Goal: Transaction & Acquisition: Purchase product/service

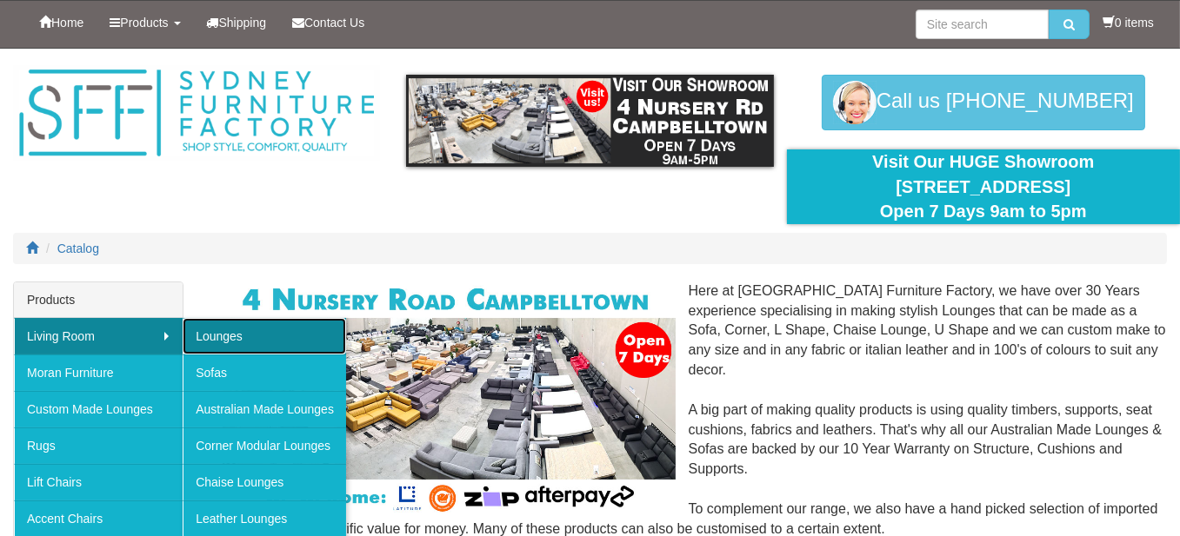
click at [226, 332] on link "Lounges" at bounding box center [264, 336] width 163 height 37
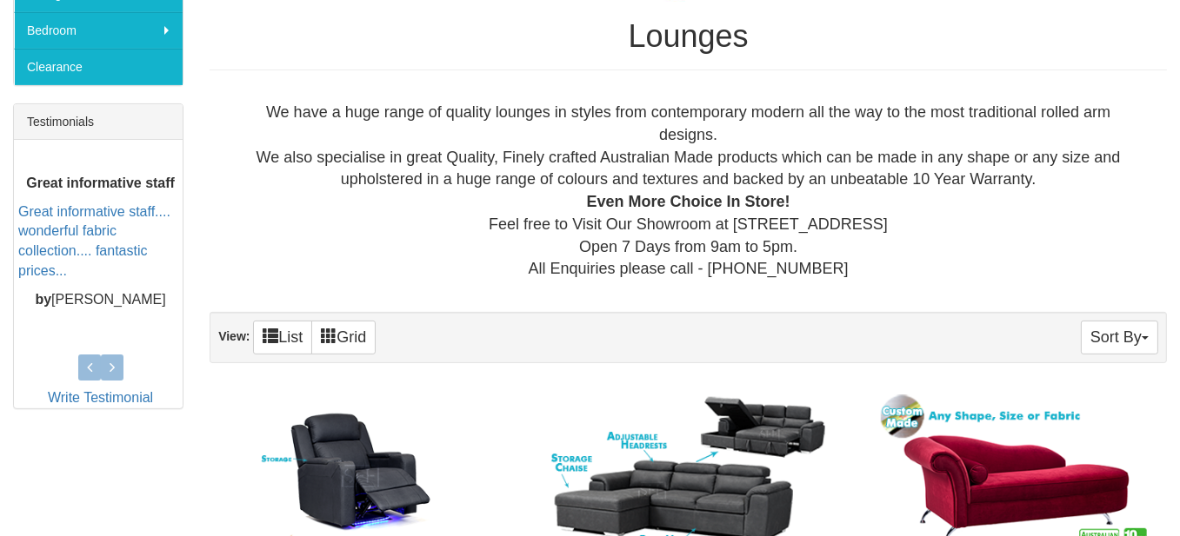
scroll to position [730, 0]
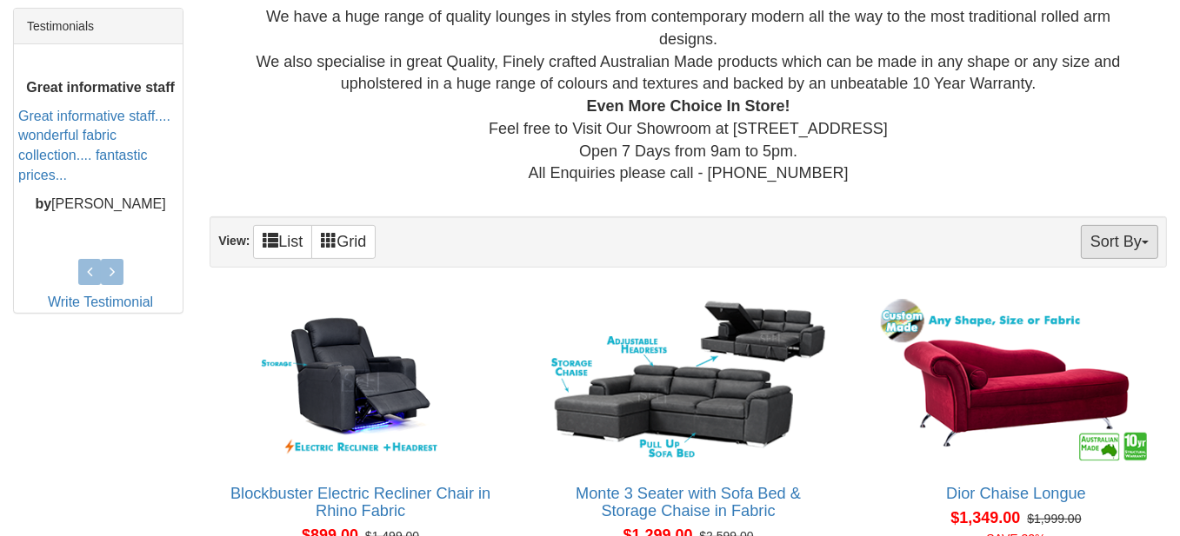
click at [1148, 241] on span "button" at bounding box center [1145, 242] width 7 height 3
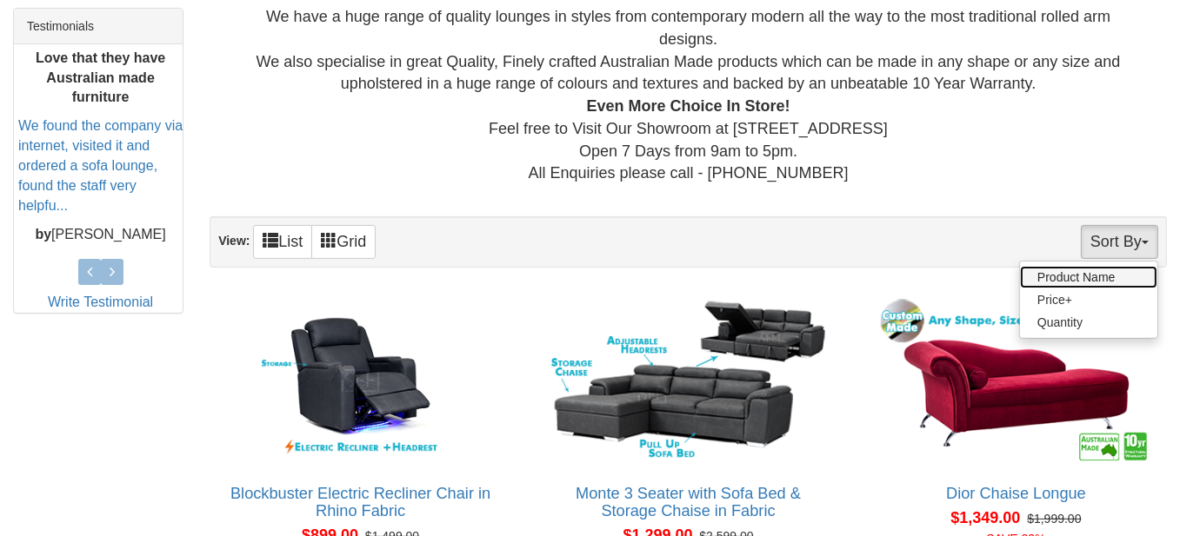
click at [1096, 272] on link "Product Name" at bounding box center [1088, 277] width 137 height 23
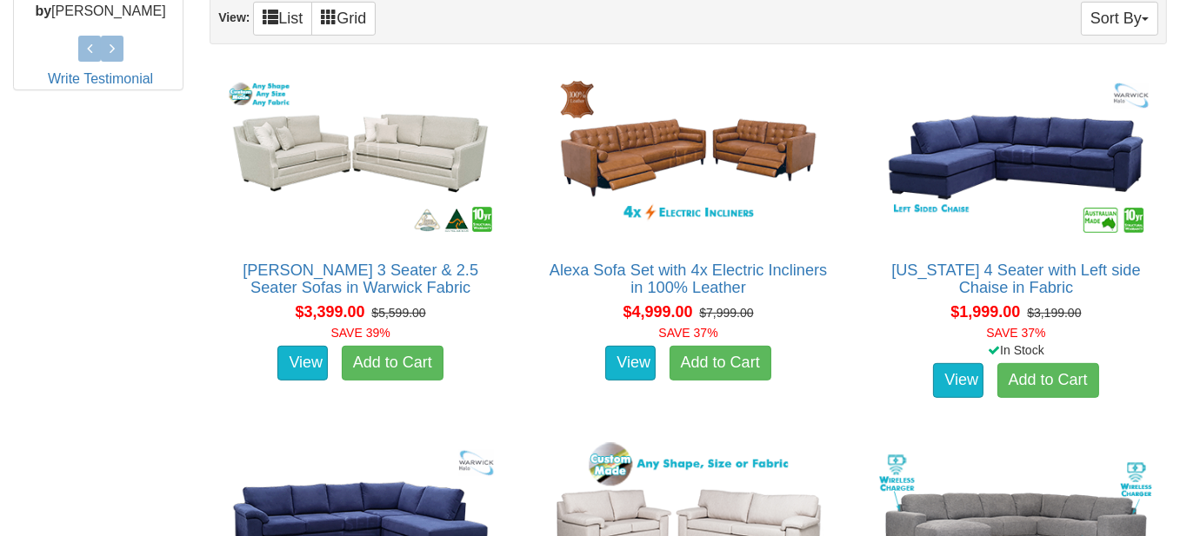
scroll to position [956, 0]
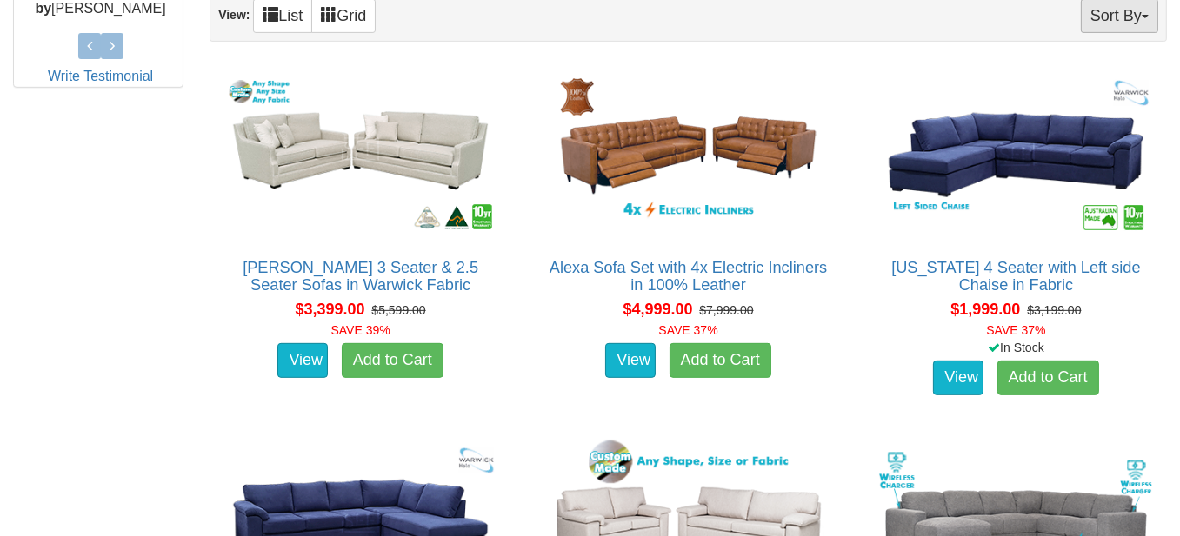
click at [1143, 15] on span "button" at bounding box center [1145, 16] width 7 height 3
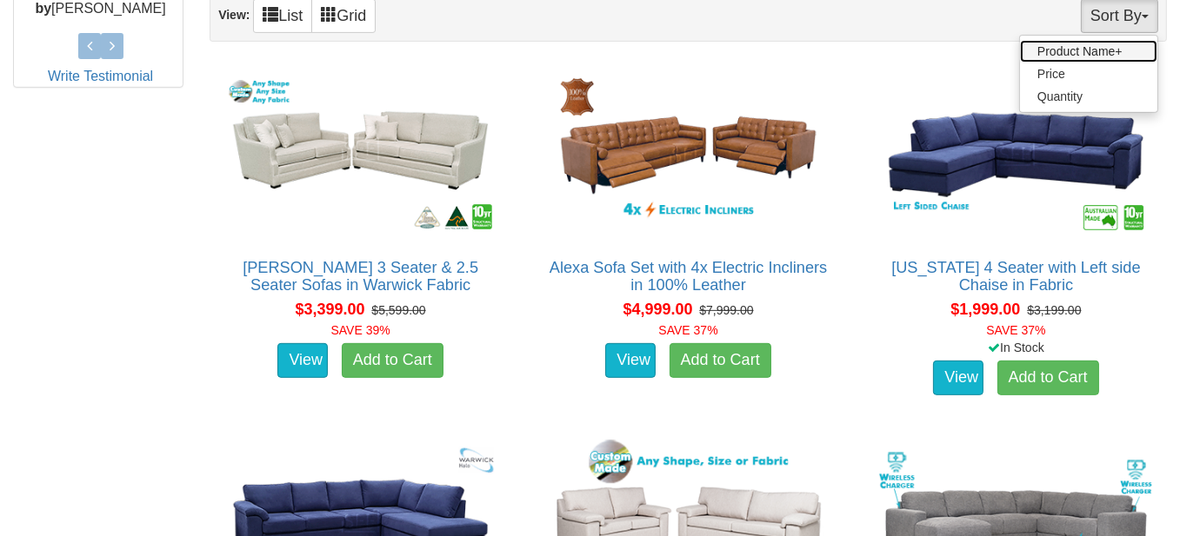
click at [1076, 44] on link "Product Name+" at bounding box center [1088, 51] width 137 height 23
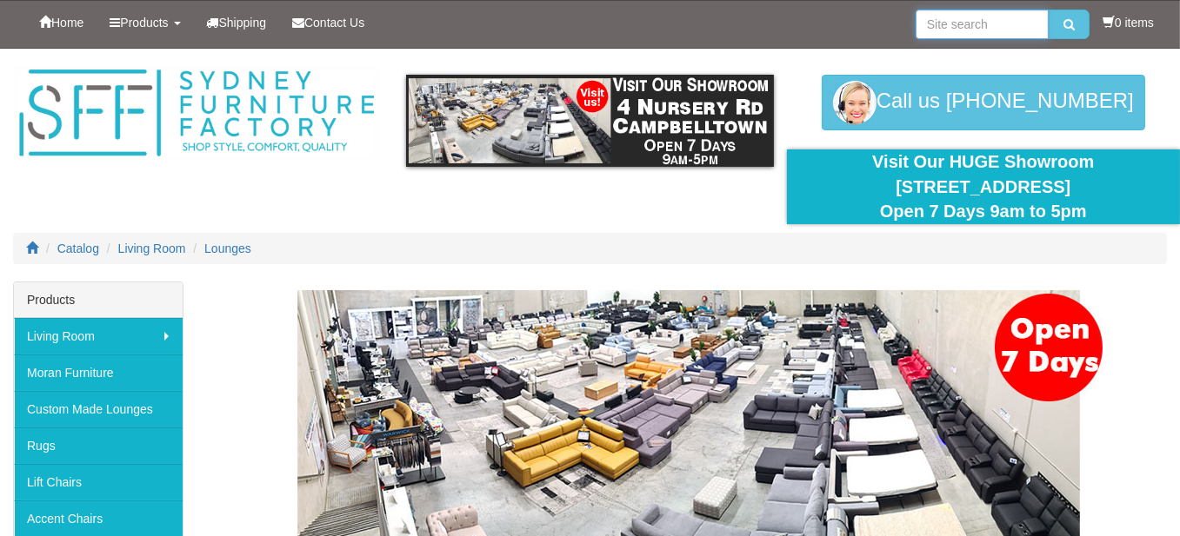
click at [941, 21] on input "search" at bounding box center [982, 25] width 133 height 30
type input "grange"
click at [1049, 10] on button "submit" at bounding box center [1069, 25] width 41 height 30
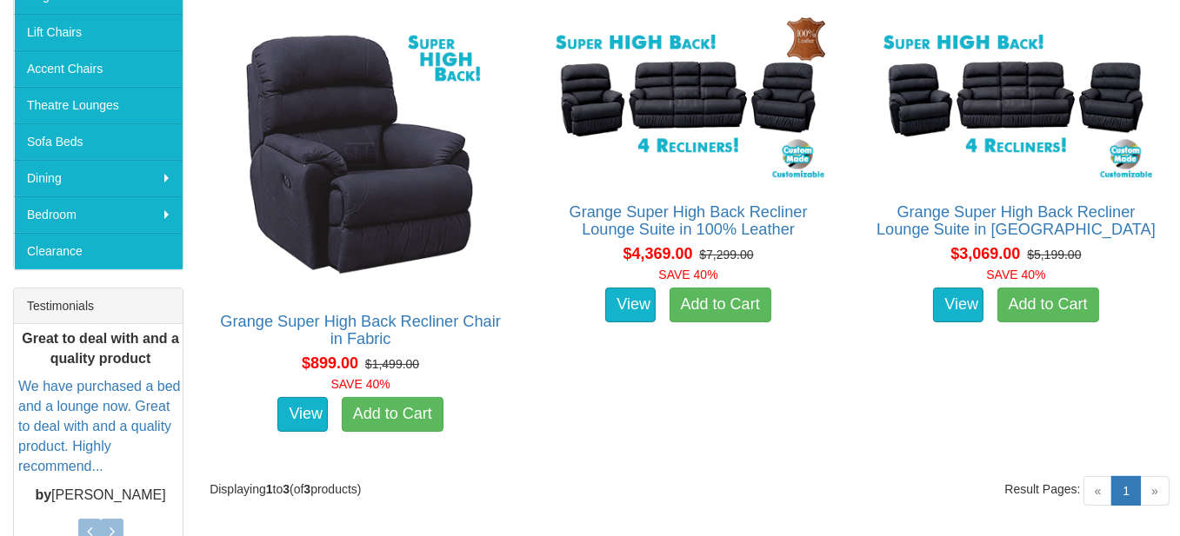
scroll to position [348, 0]
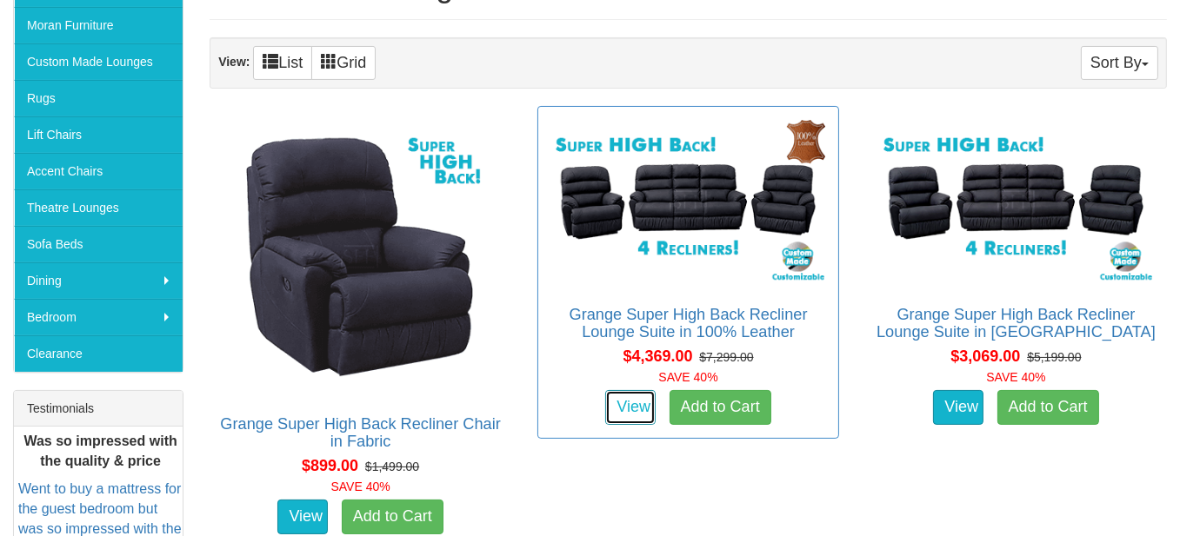
click at [640, 401] on link "View" at bounding box center [630, 407] width 50 height 35
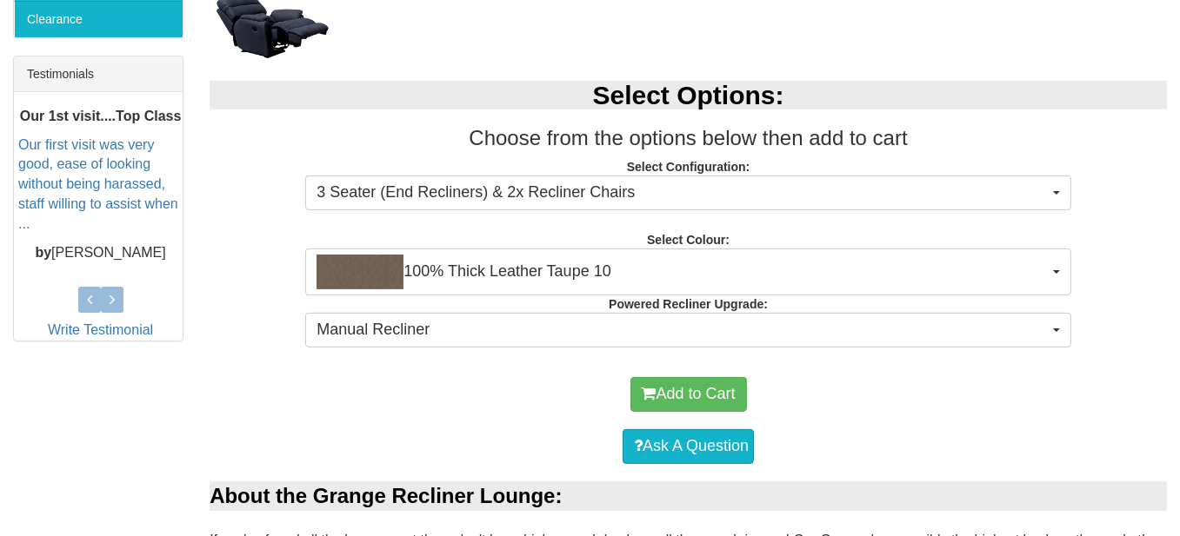
scroll to position [696, 0]
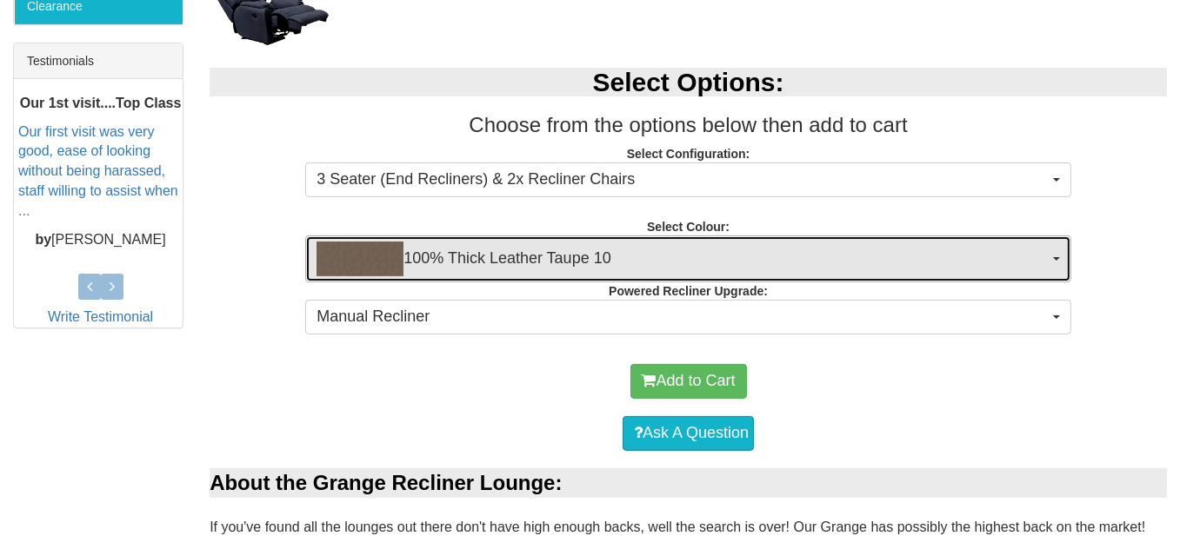
click at [1055, 254] on button "100% Thick Leather Taupe 10" at bounding box center [688, 259] width 766 height 47
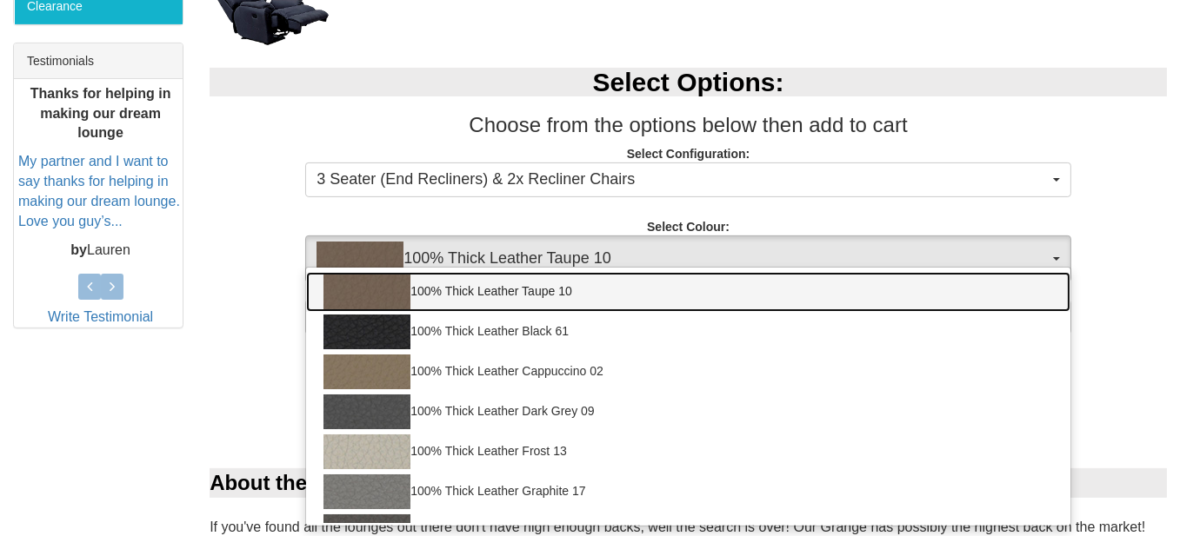
scroll to position [28, 0]
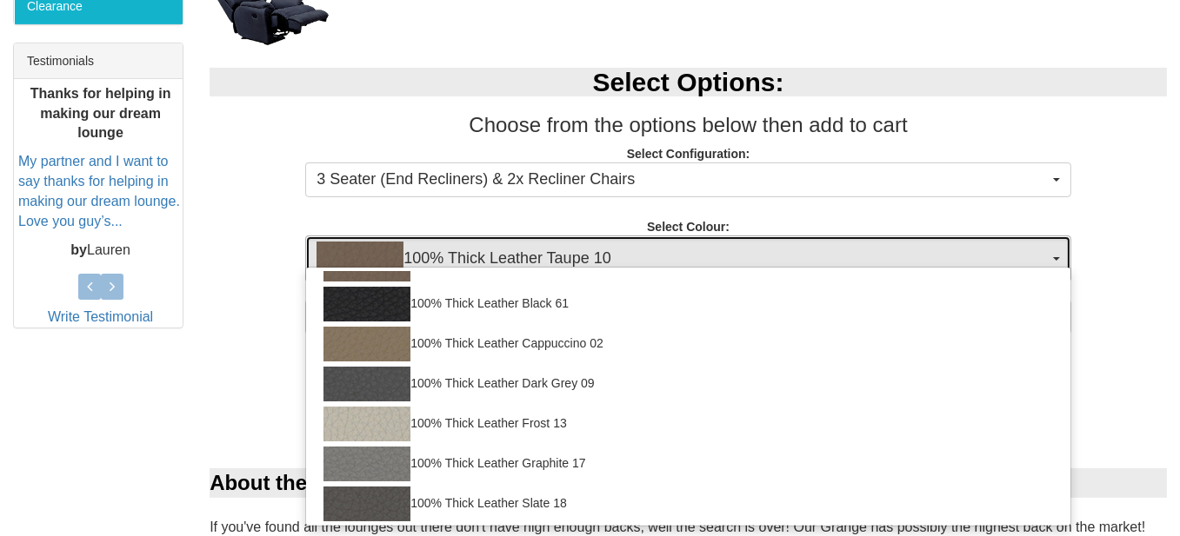
click at [1056, 257] on span "button" at bounding box center [1056, 258] width 7 height 3
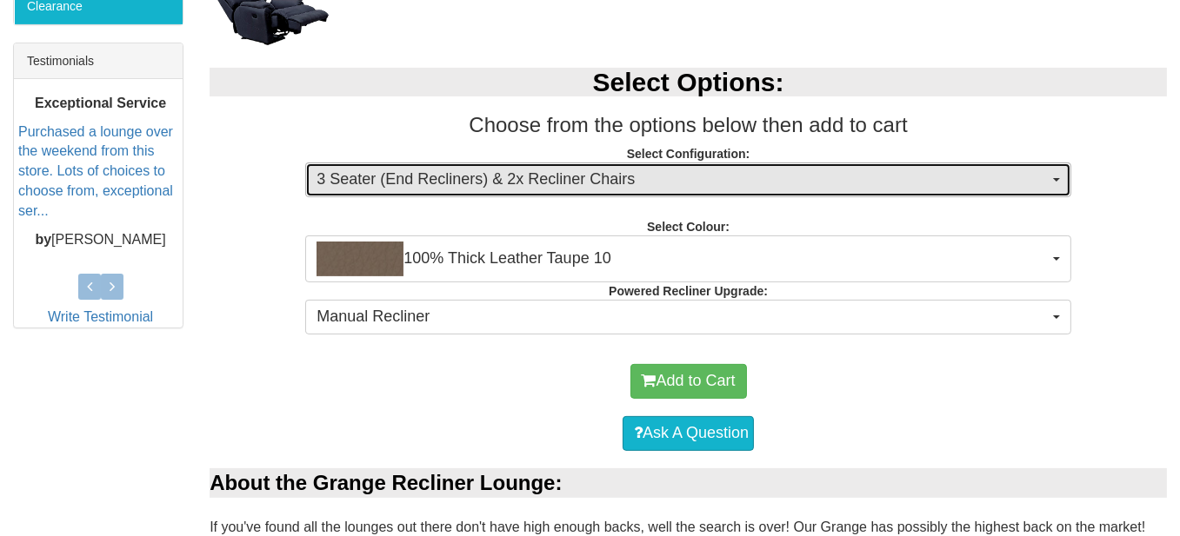
click at [1058, 178] on span "button" at bounding box center [1056, 179] width 7 height 3
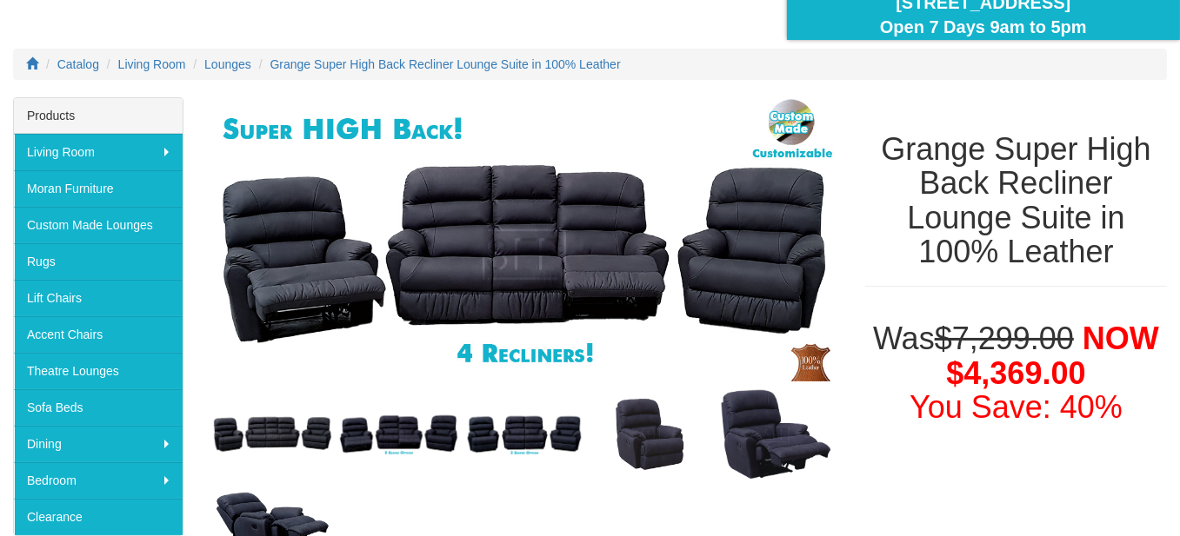
scroll to position [174, 0]
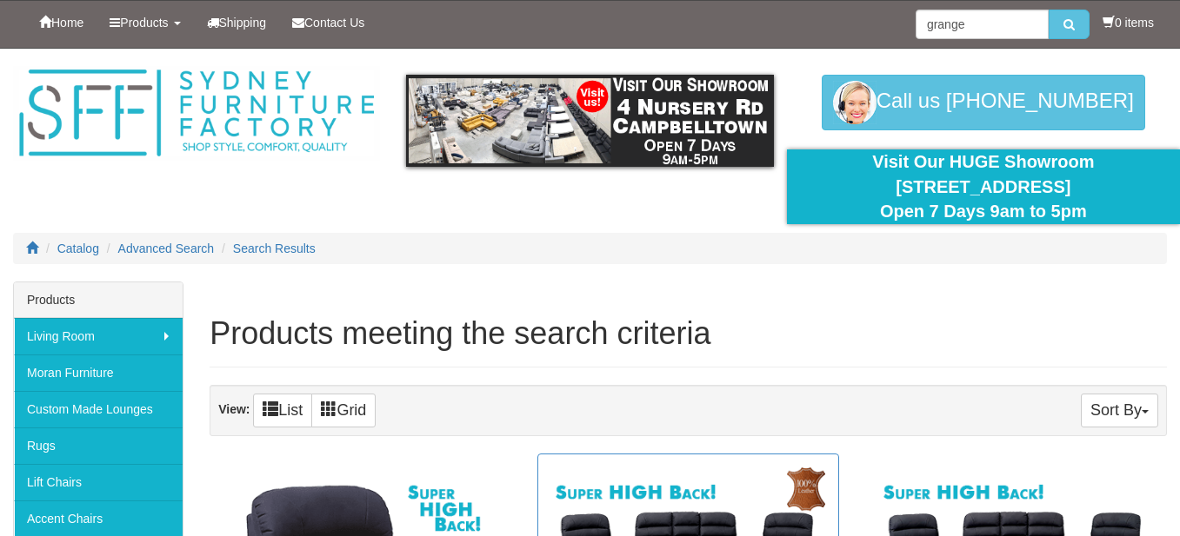
scroll to position [348, 0]
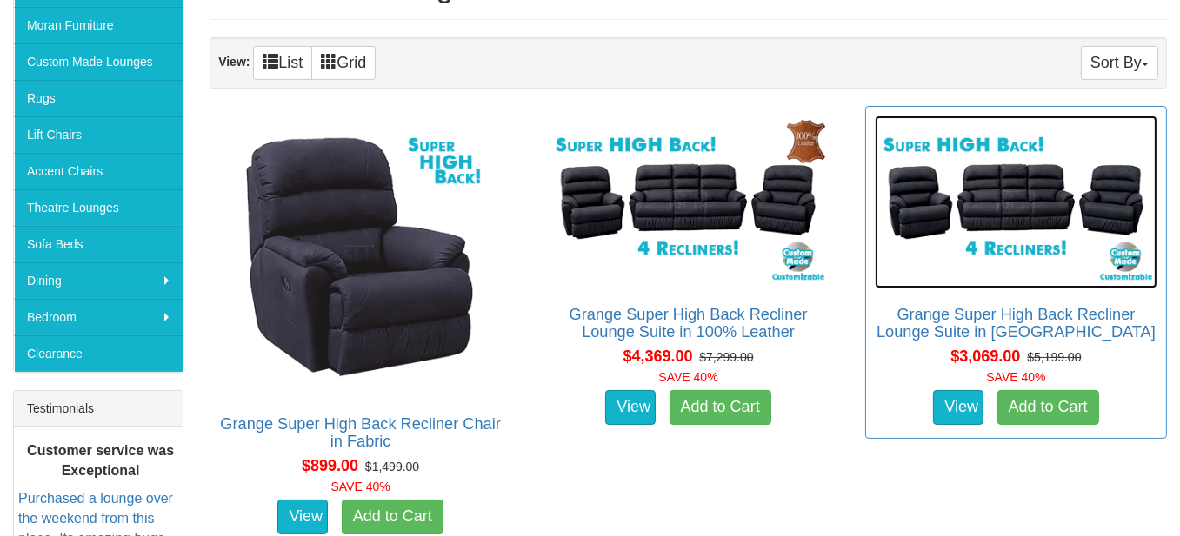
click at [1008, 201] on img at bounding box center [1016, 202] width 283 height 173
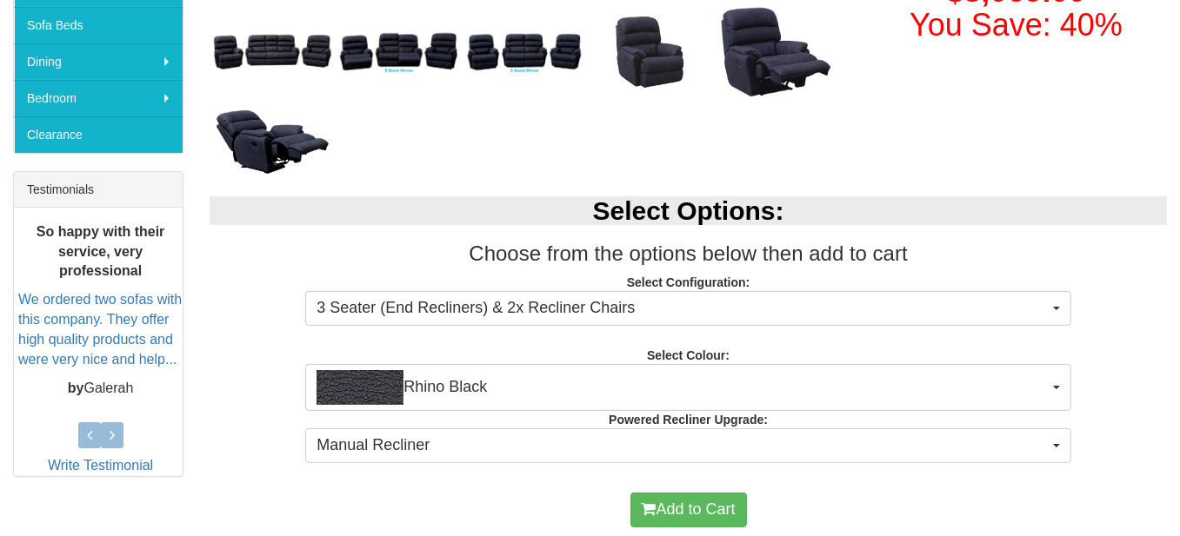
scroll to position [609, 0]
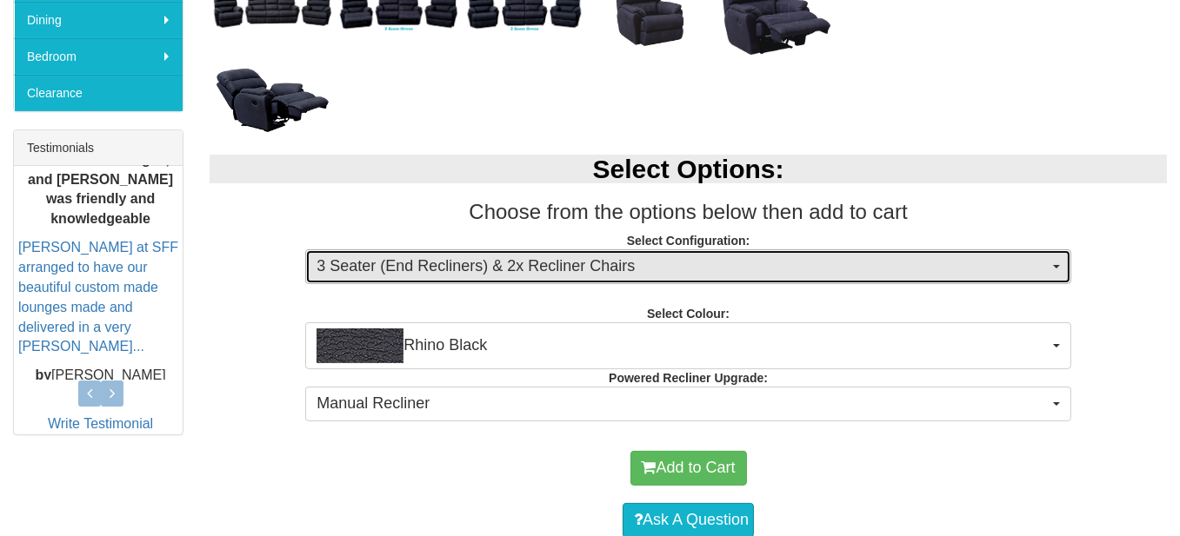
click at [1060, 265] on span "button" at bounding box center [1056, 266] width 7 height 3
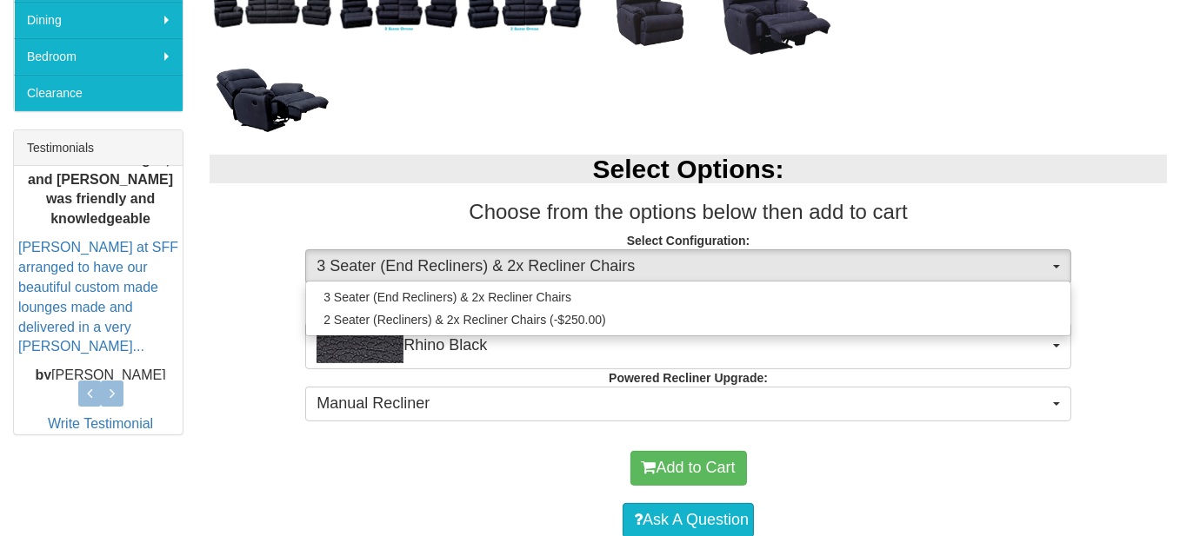
click at [1115, 286] on div "Select Options: Choose from the options below then add to cart Select Configura…" at bounding box center [688, 285] width 983 height 296
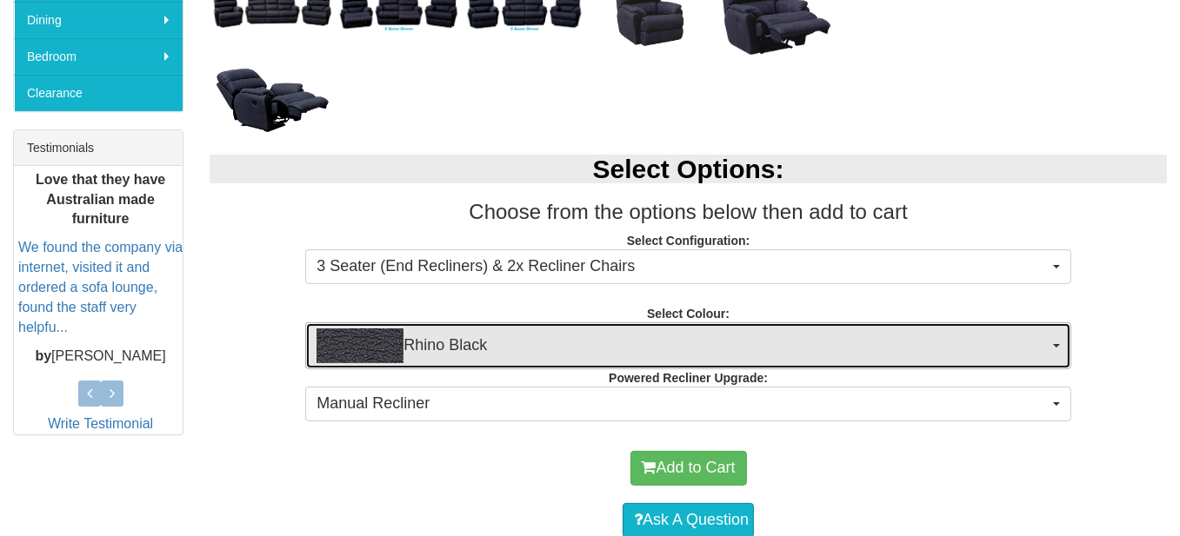
click at [1058, 344] on span "button" at bounding box center [1056, 345] width 7 height 3
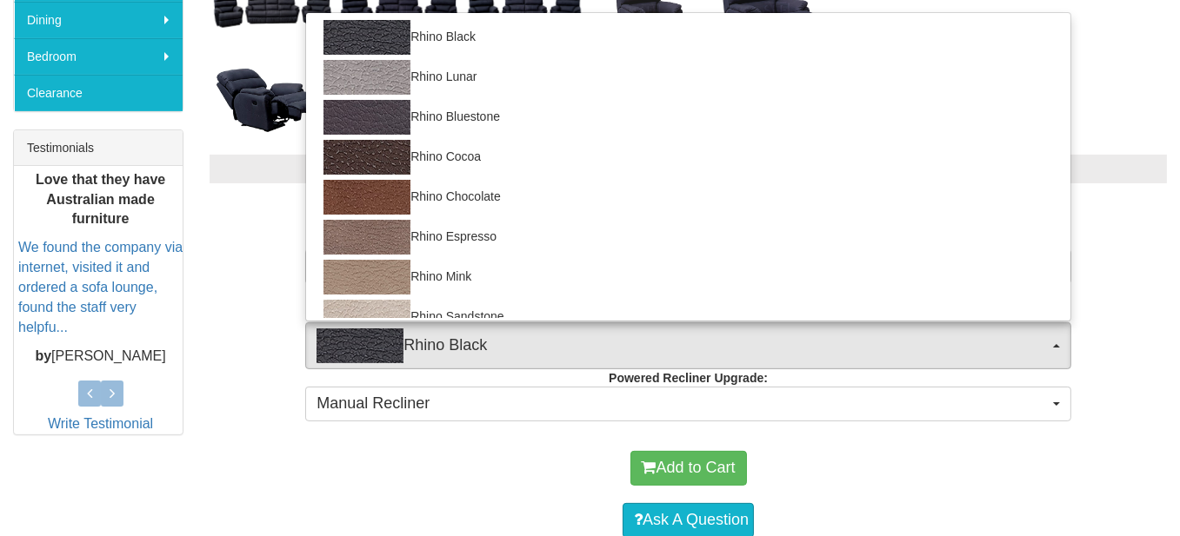
click at [1123, 343] on div "Select Options: Choose from the options below then add to cart Select Configura…" at bounding box center [688, 285] width 983 height 296
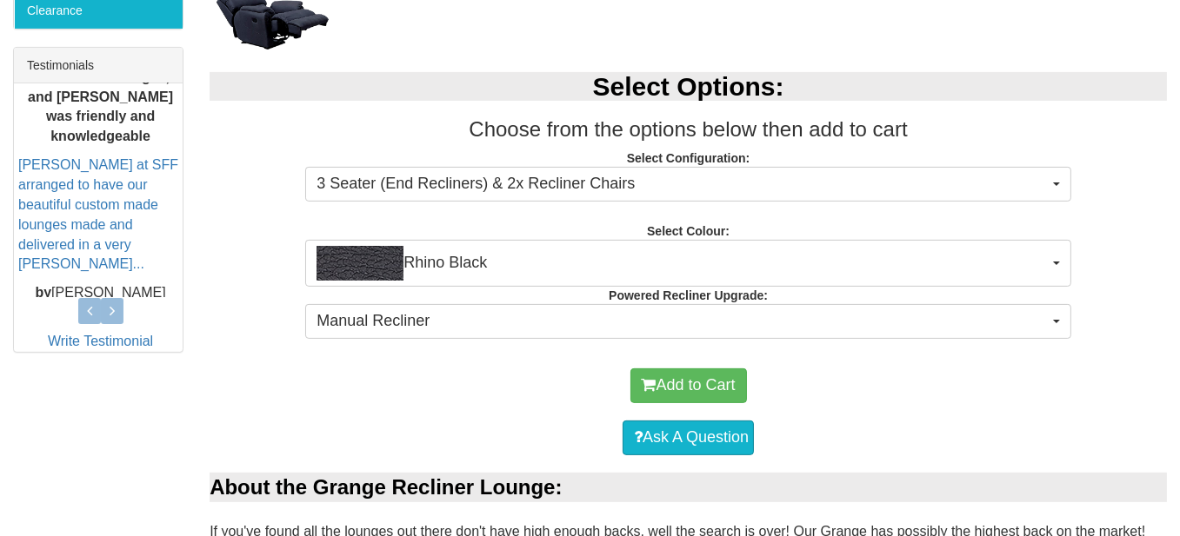
scroll to position [653, 0]
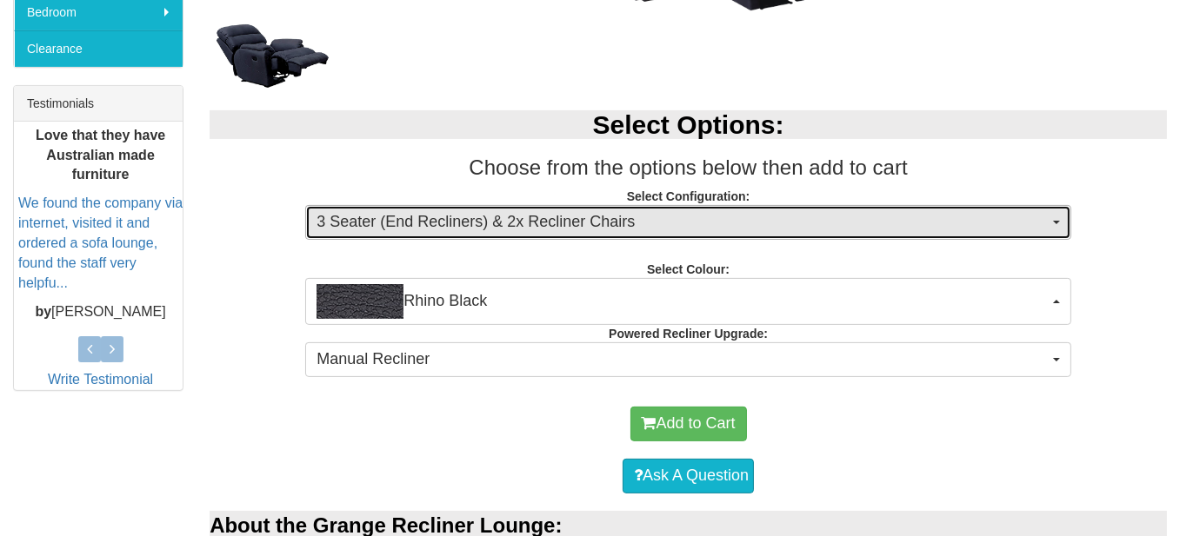
click at [1056, 221] on span "button" at bounding box center [1056, 222] width 7 height 3
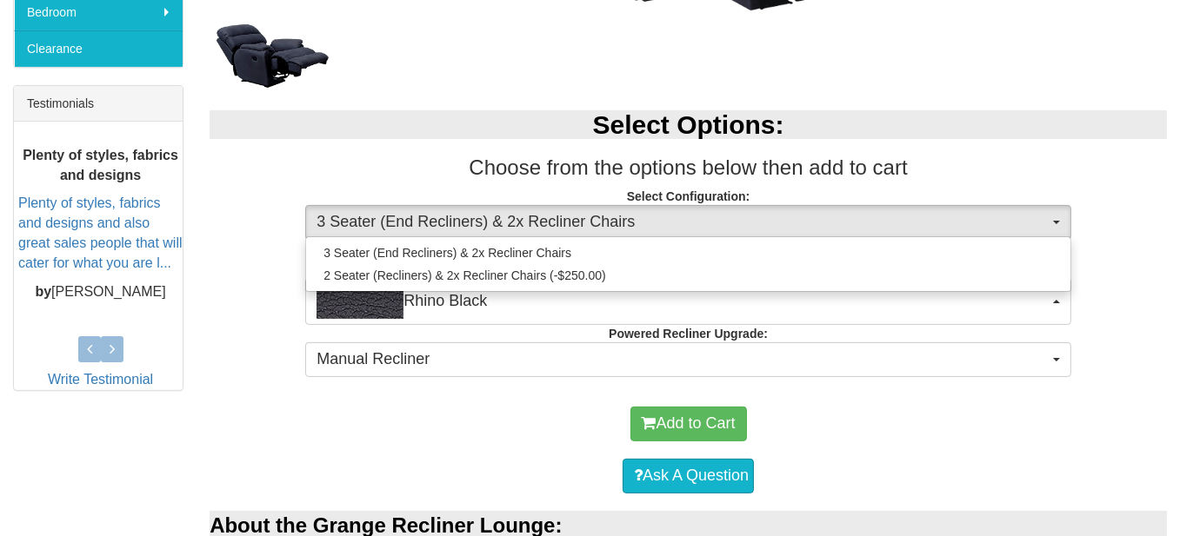
click at [1000, 435] on div "Add to Cart" at bounding box center [688, 424] width 940 height 52
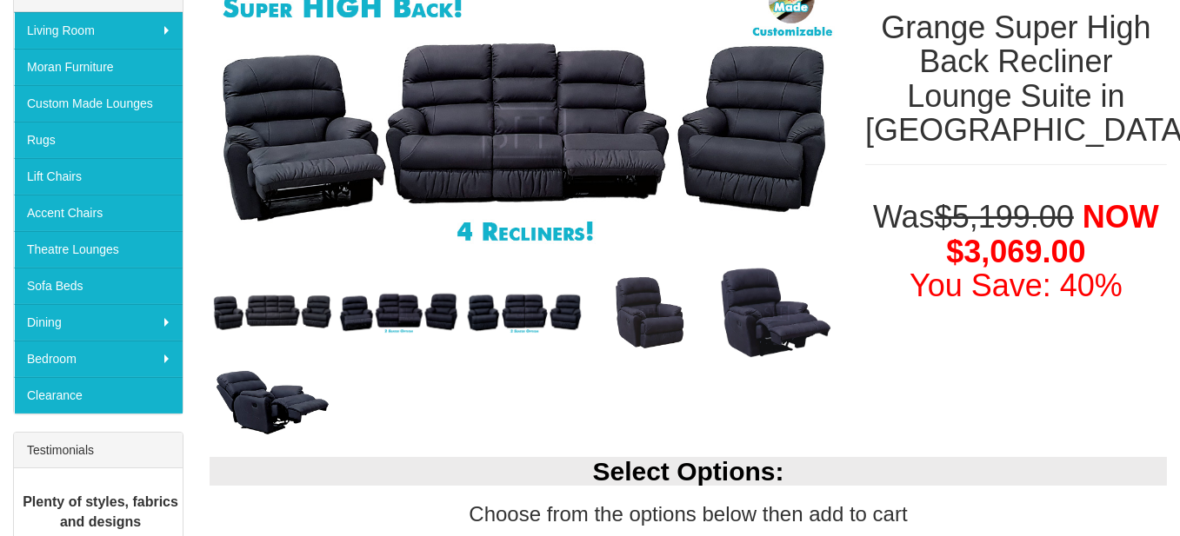
scroll to position [305, 0]
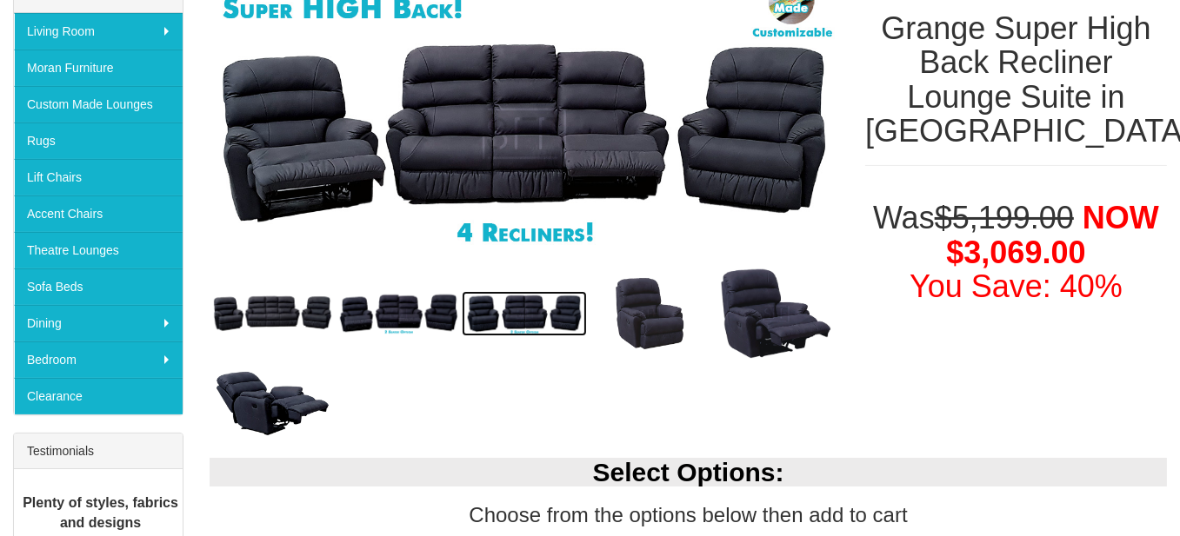
click at [528, 310] on img at bounding box center [525, 313] width 126 height 45
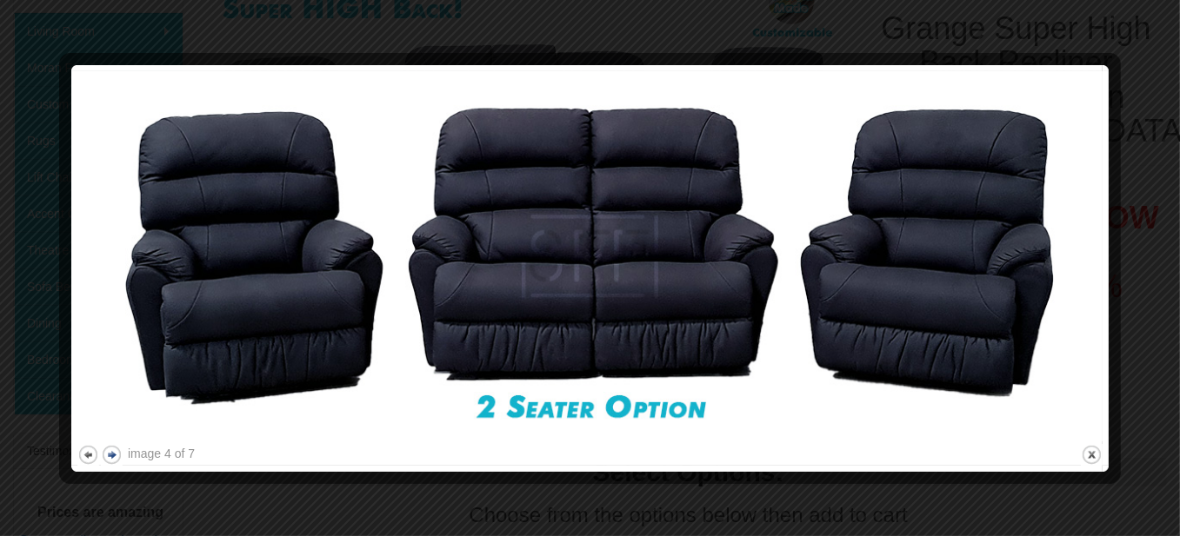
click at [114, 453] on button "next" at bounding box center [112, 455] width 22 height 22
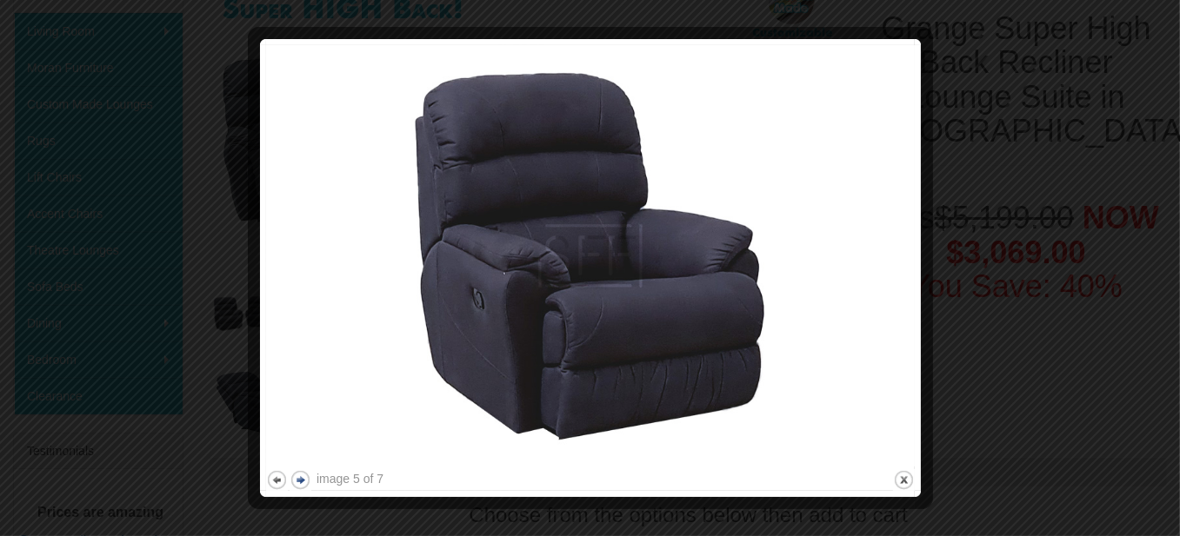
click at [303, 478] on button "next" at bounding box center [301, 481] width 22 height 22
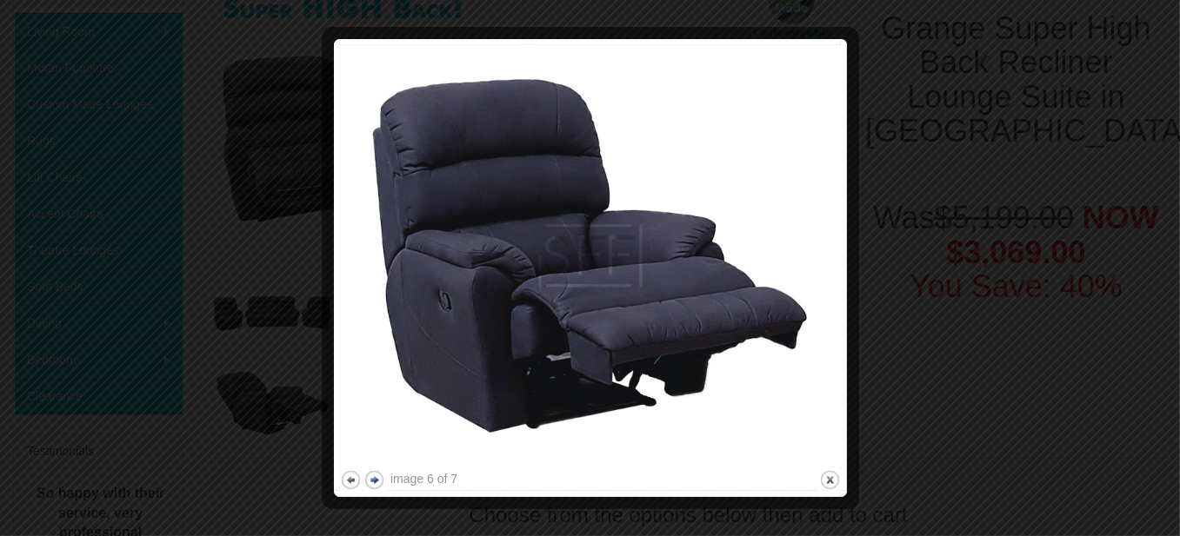
click at [374, 479] on button "next" at bounding box center [374, 481] width 22 height 22
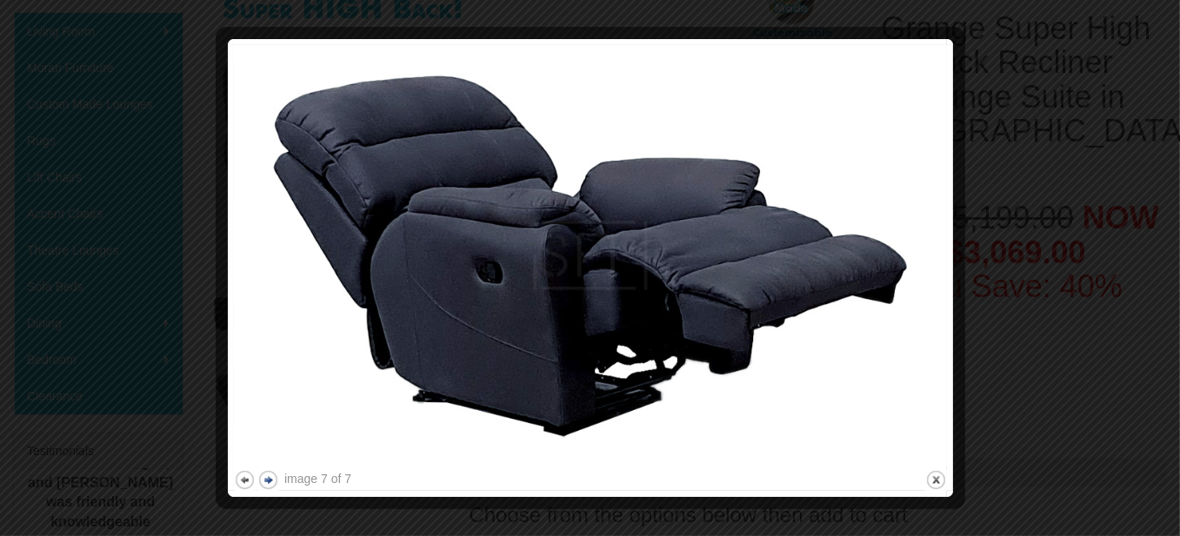
click at [267, 477] on button "next" at bounding box center [268, 481] width 22 height 22
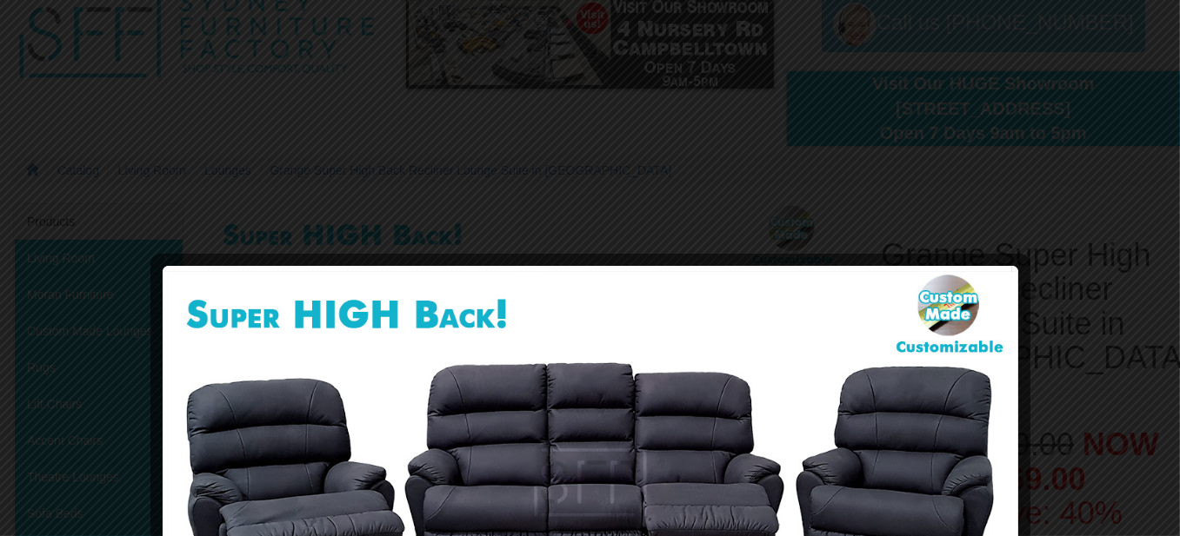
scroll to position [0, 0]
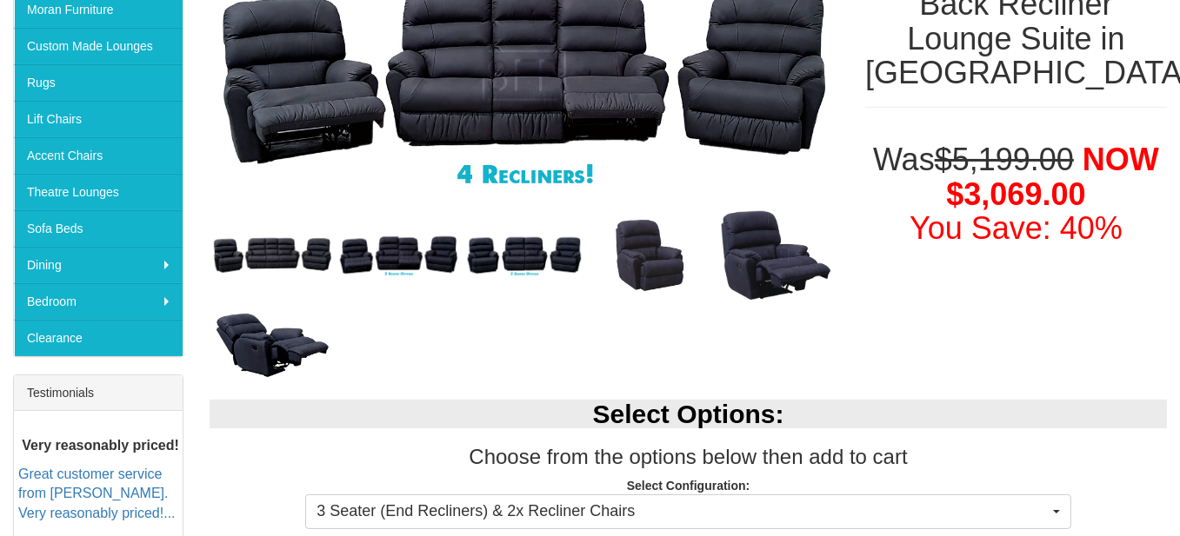
scroll to position [261, 0]
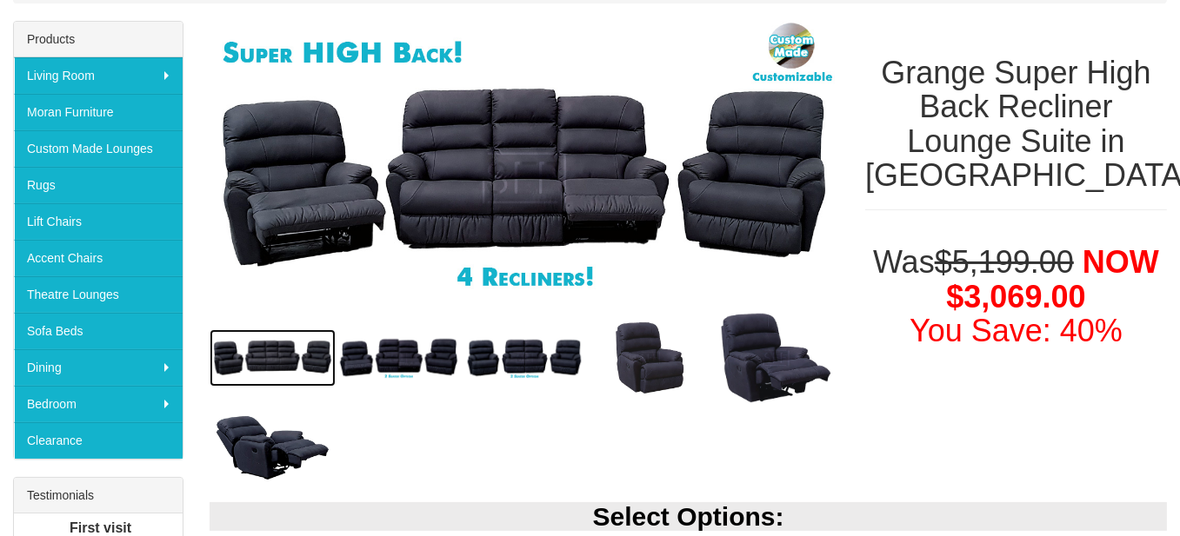
click at [279, 361] on img at bounding box center [273, 358] width 126 height 57
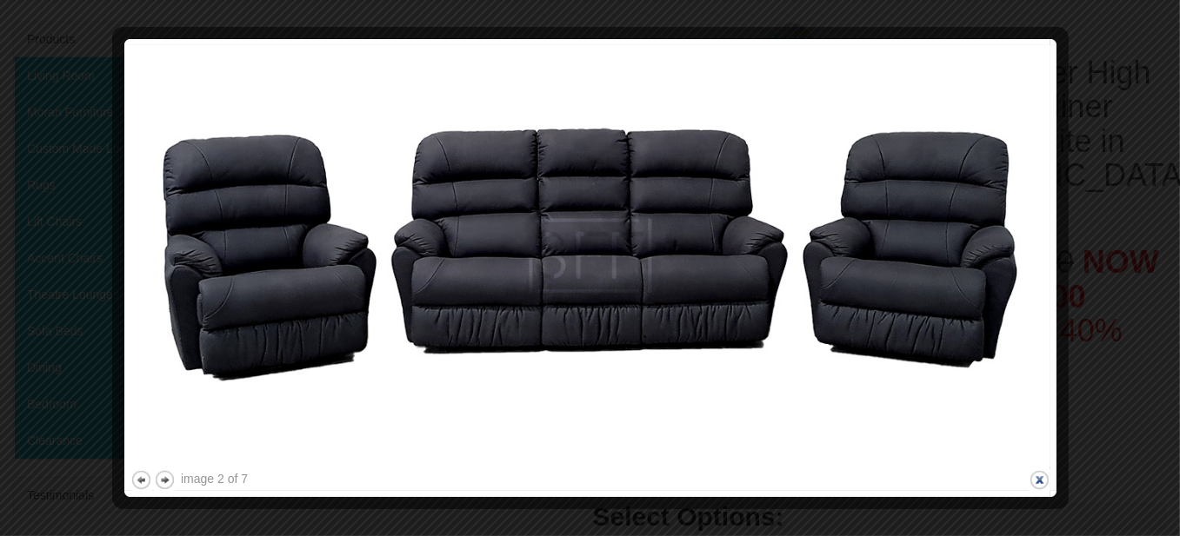
click at [1041, 479] on button "close" at bounding box center [1040, 481] width 22 height 22
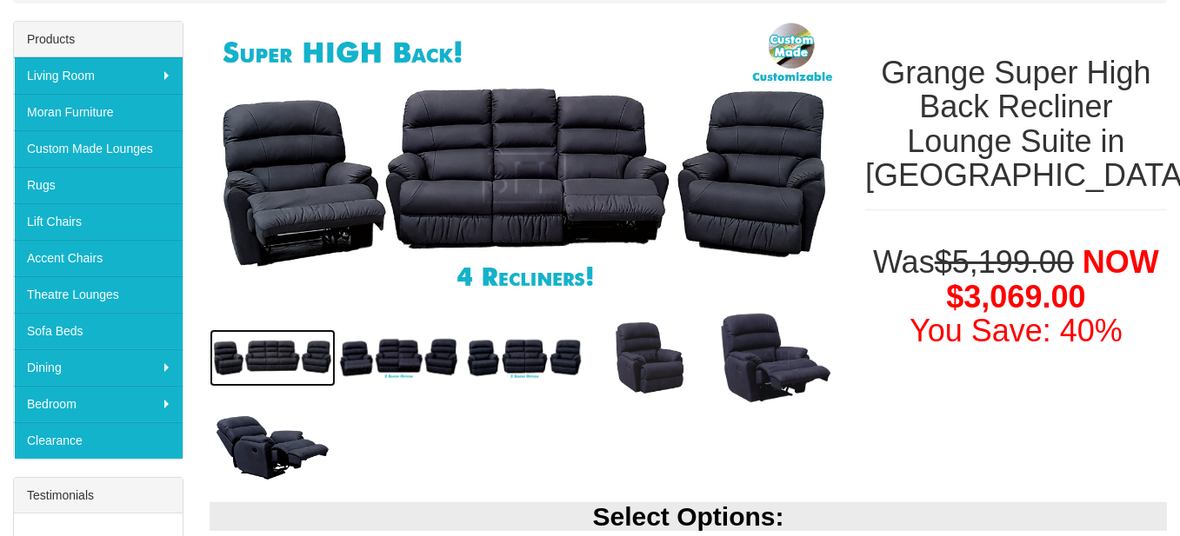
click at [276, 344] on img at bounding box center [273, 358] width 126 height 57
